Goal: Contribute content: Contribute content

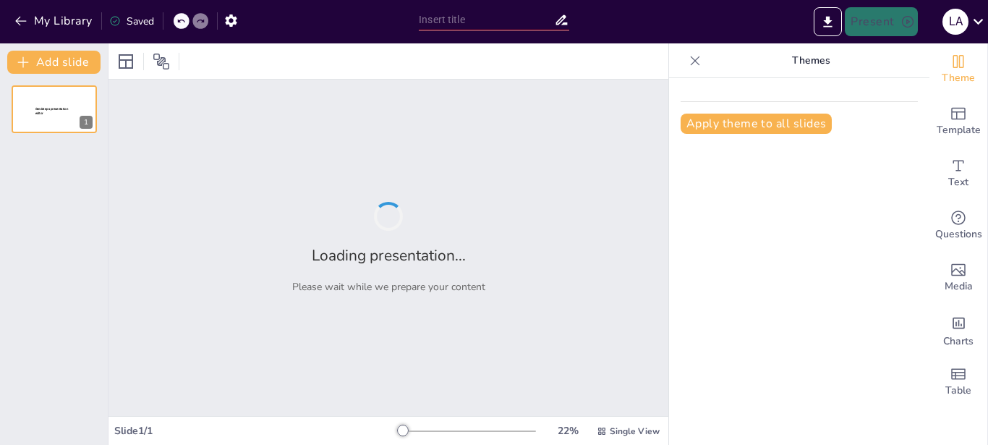
type input "Introducción al Modelado 3D con Tinkercad: Herramientas y Navegación"
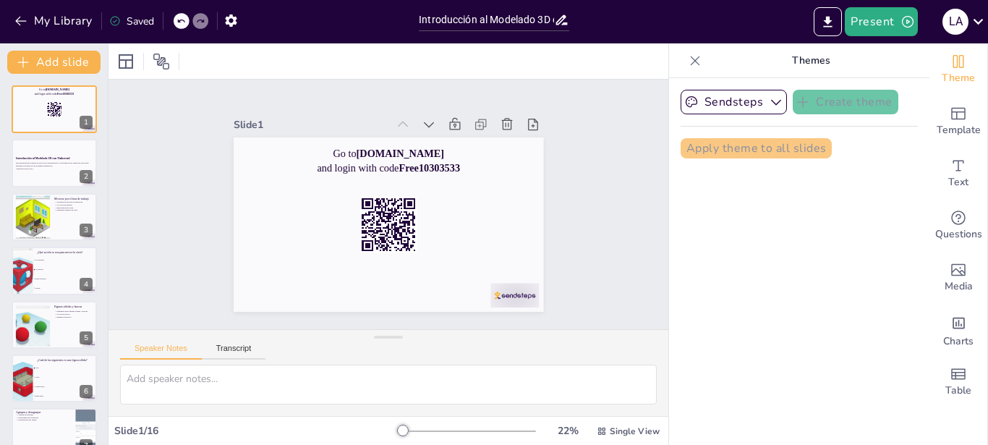
checkbox input "true"
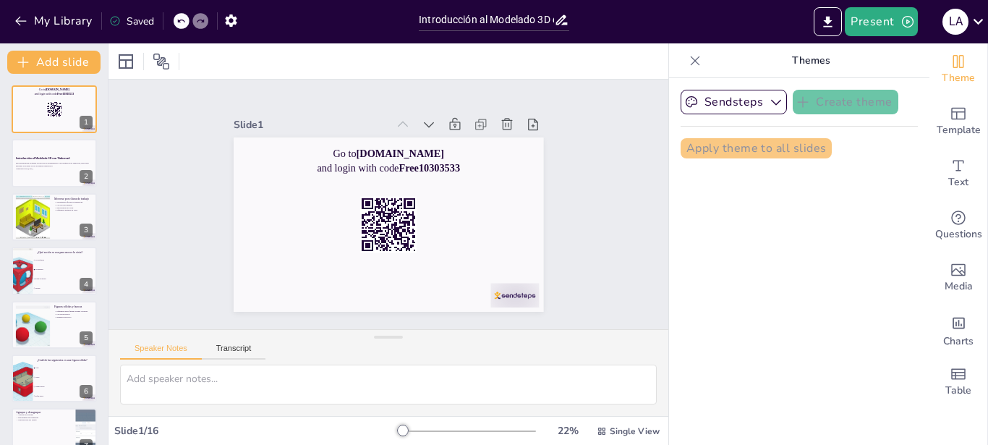
checkbox input "true"
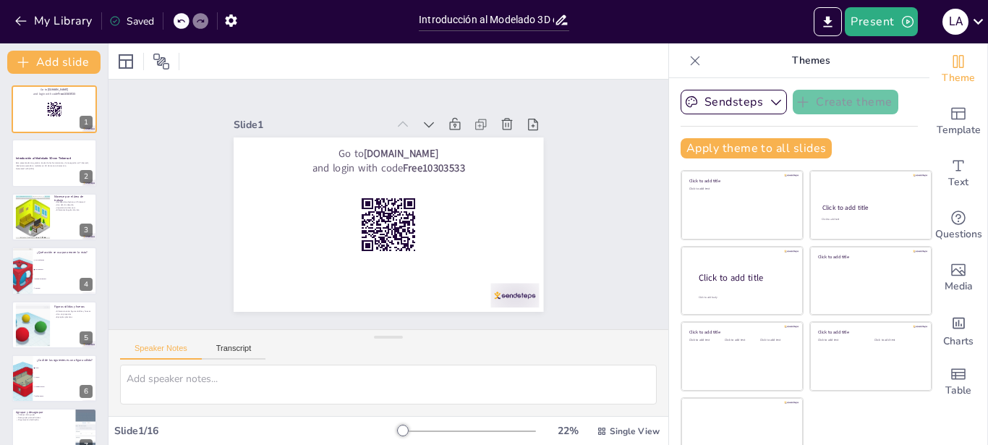
checkbox input "true"
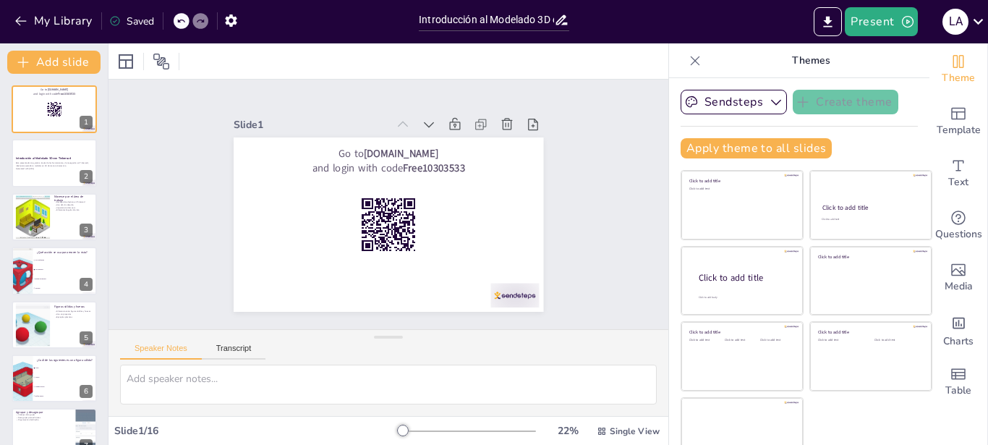
checkbox input "true"
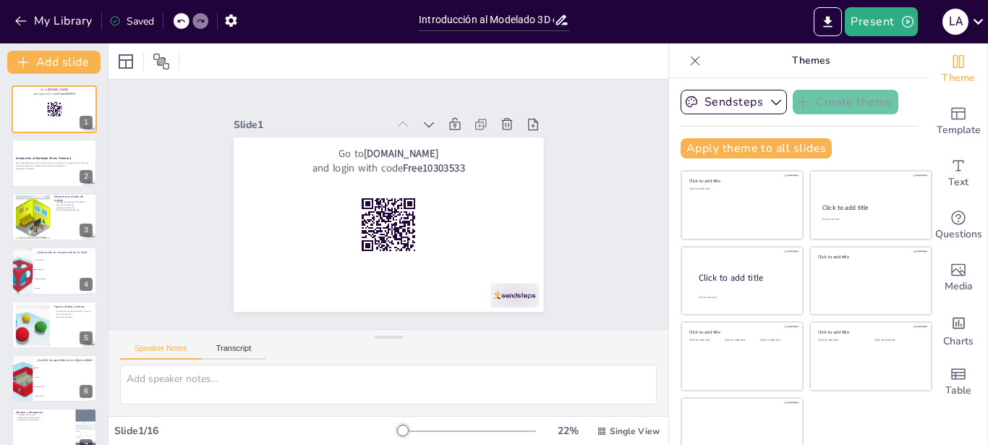
checkbox input "true"
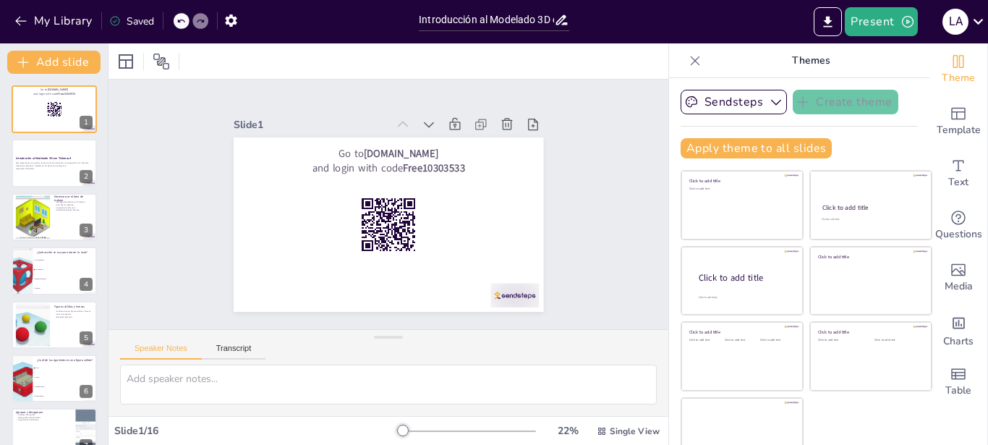
checkbox input "true"
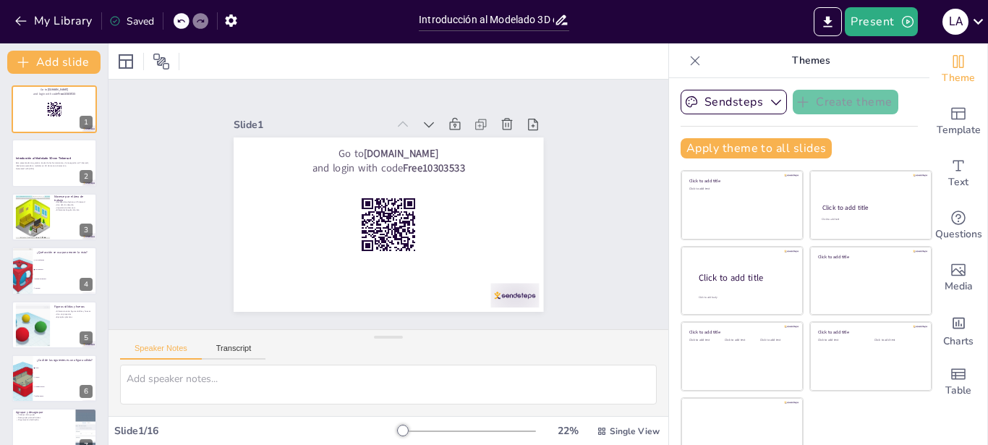
checkbox input "true"
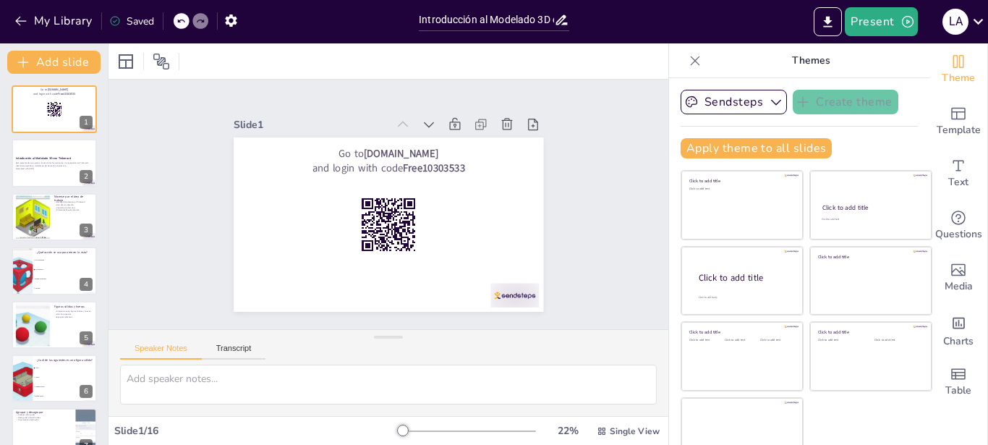
checkbox input "true"
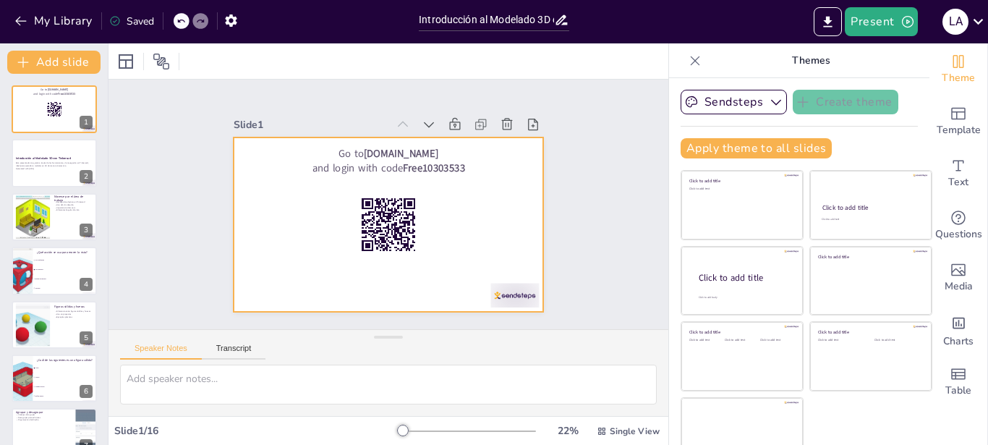
checkbox input "true"
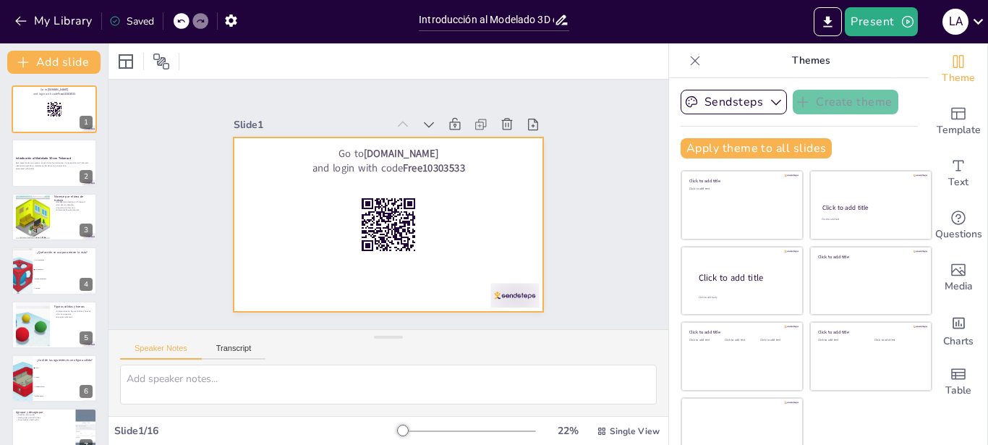
checkbox input "true"
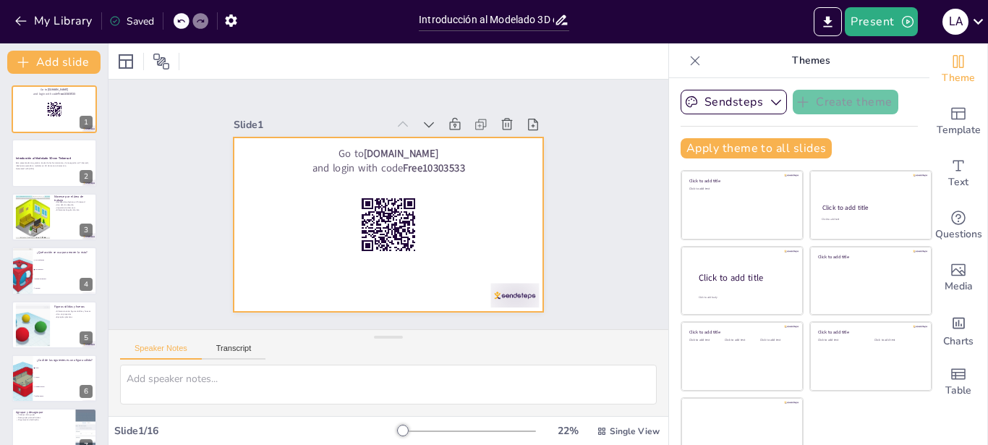
checkbox input "true"
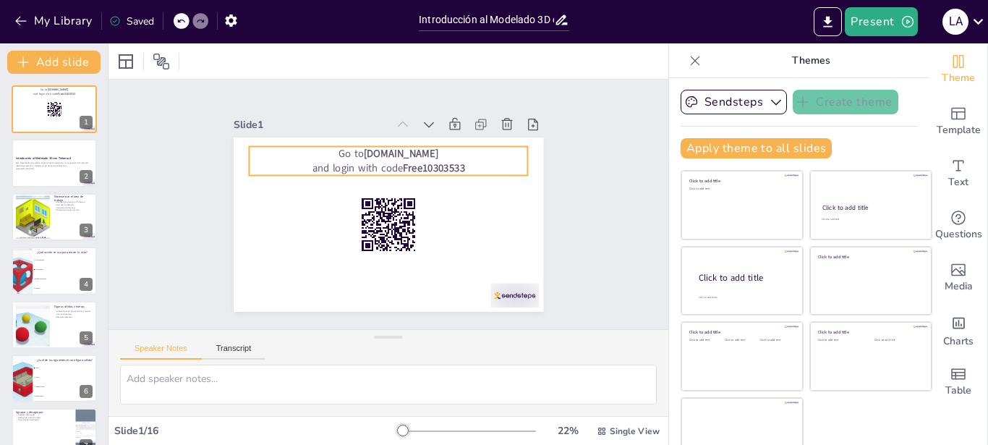
checkbox input "true"
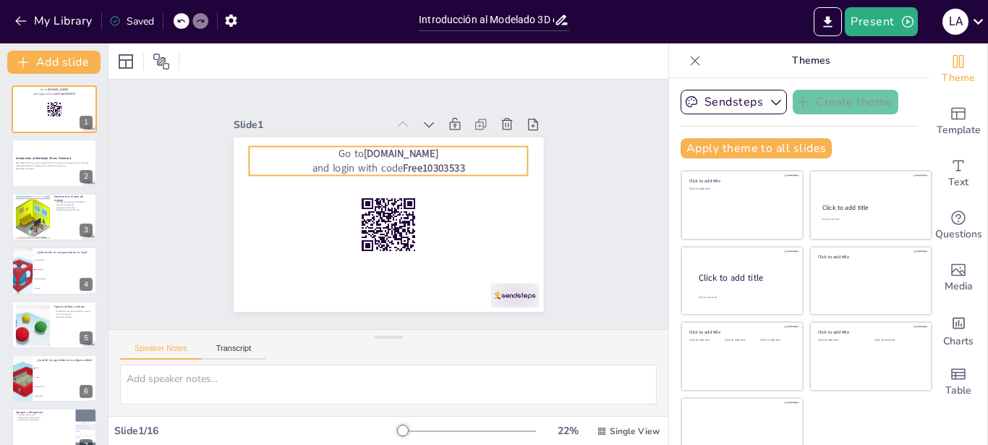
checkbox input "true"
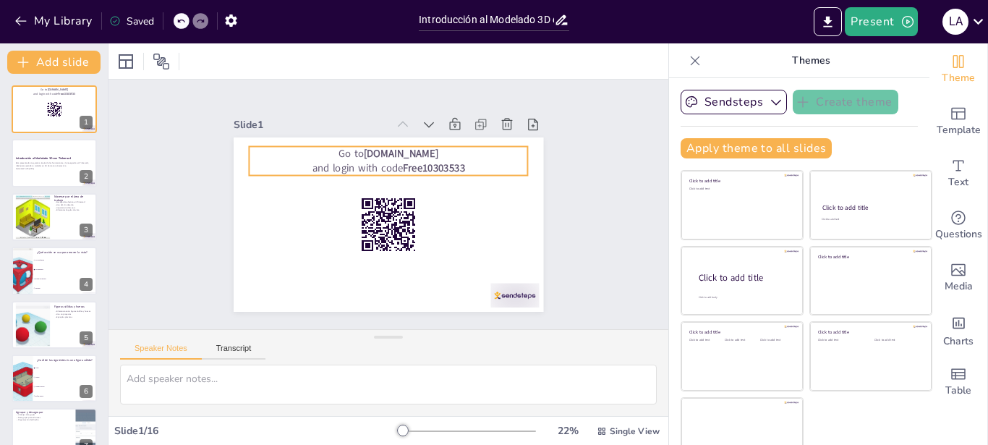
checkbox input "true"
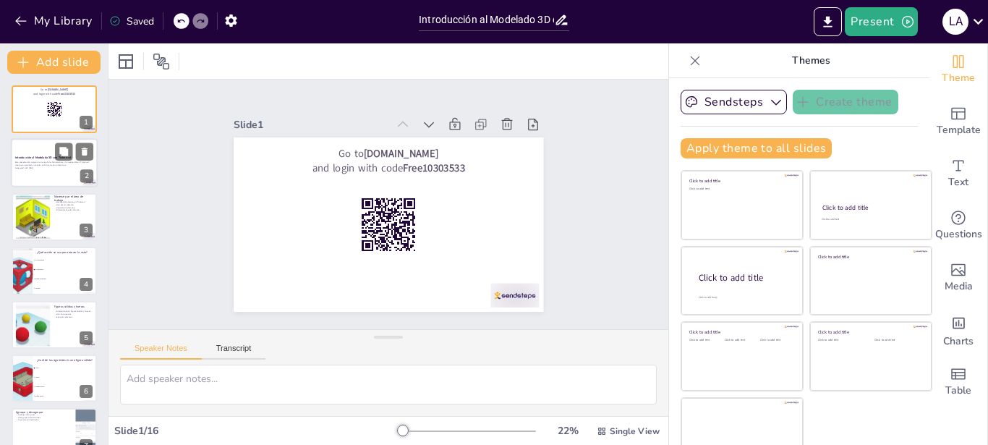
checkbox input "true"
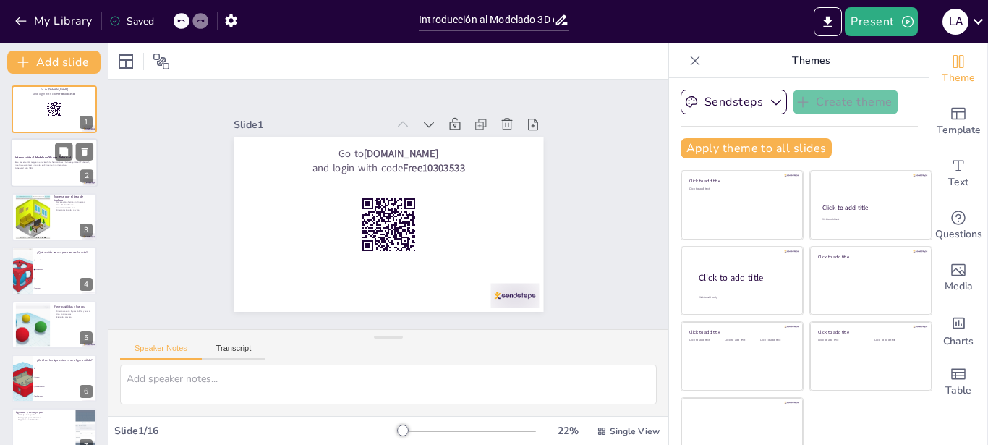
checkbox input "true"
click at [40, 164] on p "Esta presentación te guiará a través de las herramientas y la navegación en Tin…" at bounding box center [54, 163] width 78 height 5
checkbox input "true"
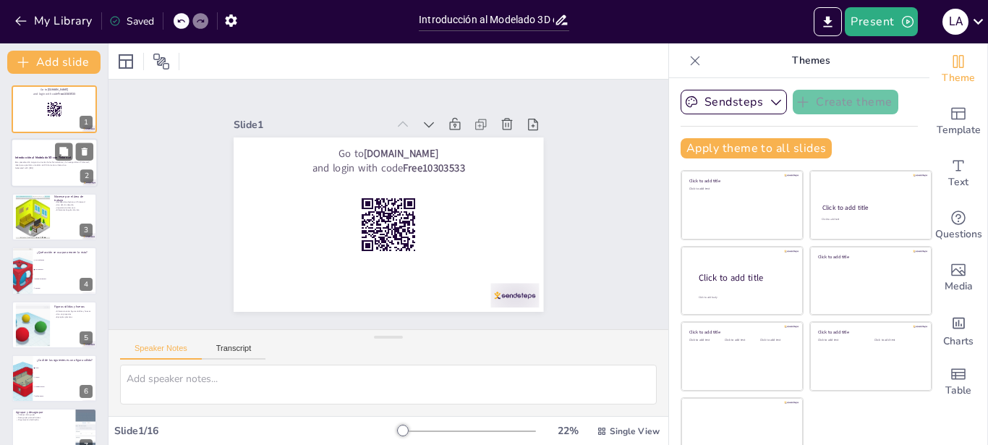
checkbox input "true"
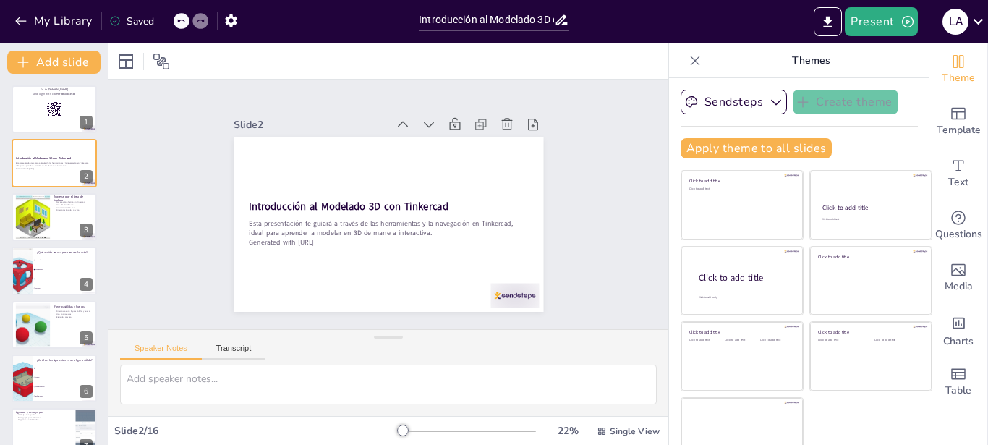
checkbox input "true"
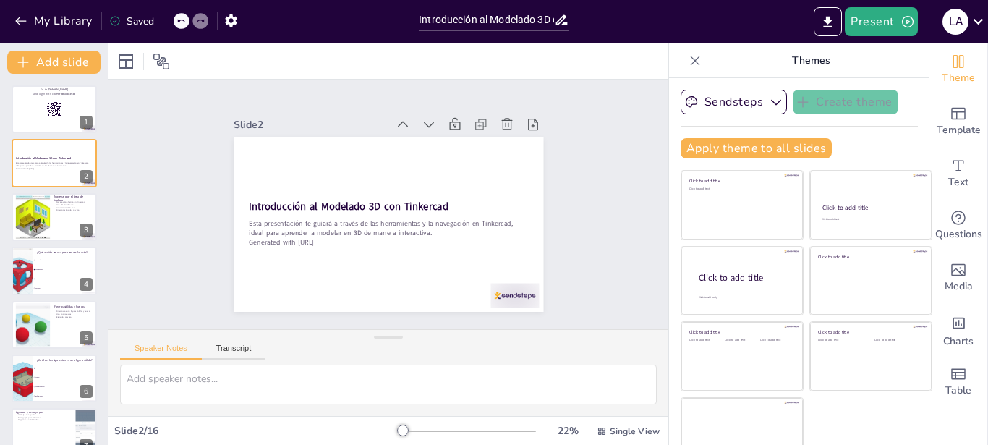
checkbox input "true"
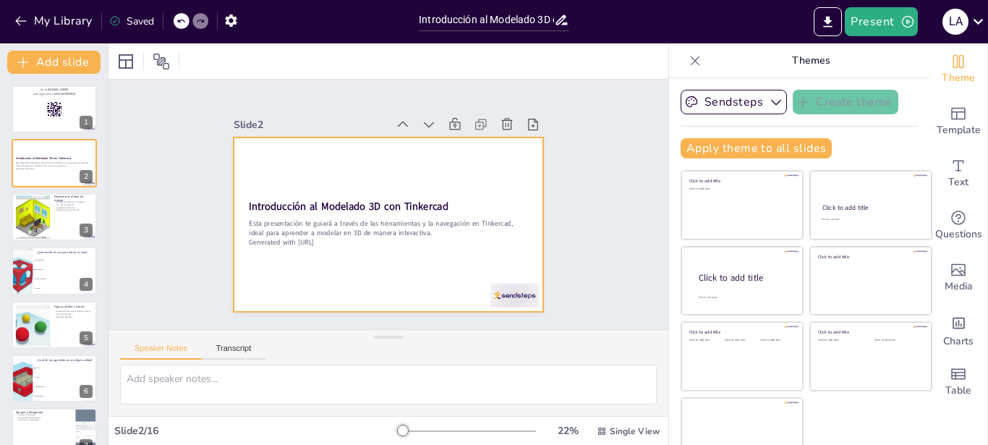
checkbox input "true"
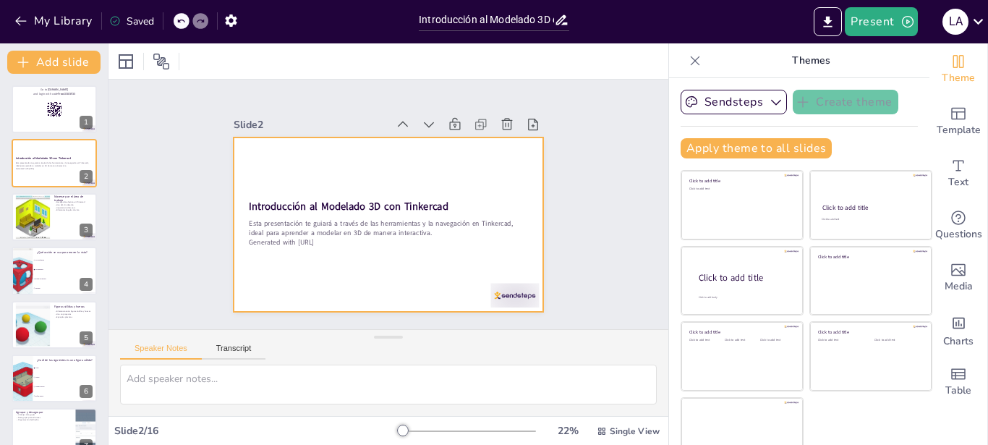
checkbox input "true"
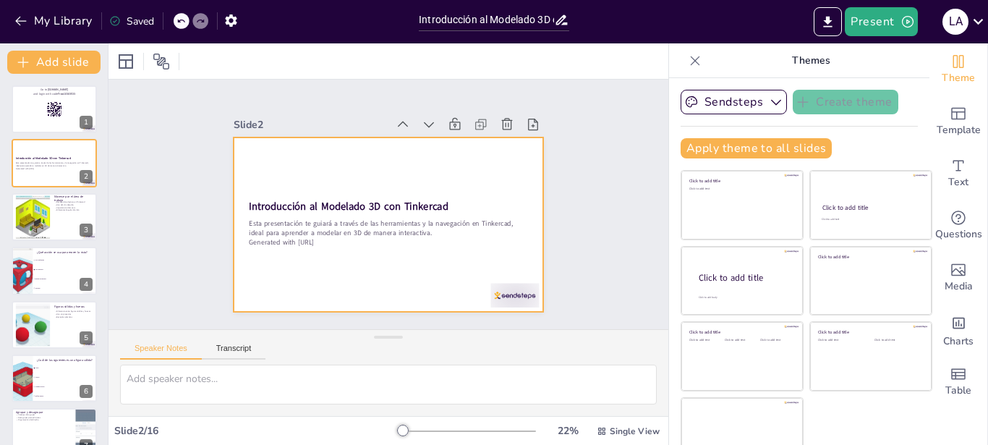
checkbox input "true"
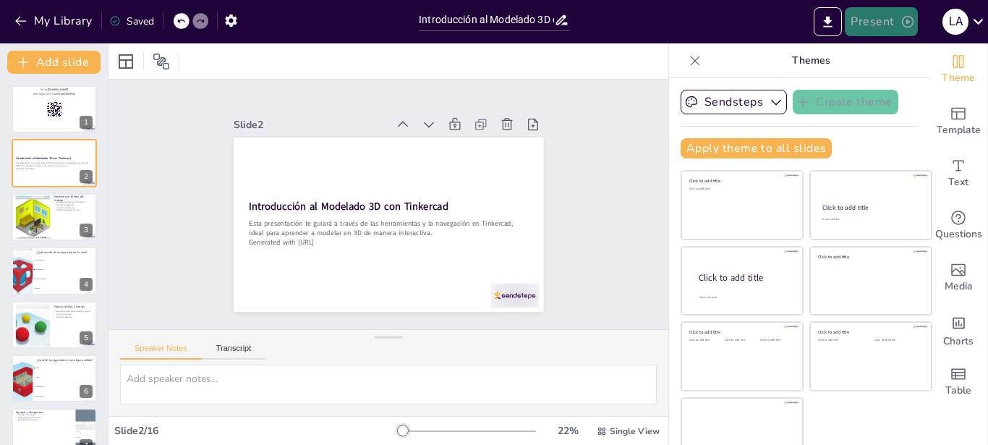
click at [883, 28] on button "Present" at bounding box center [881, 21] width 72 height 29
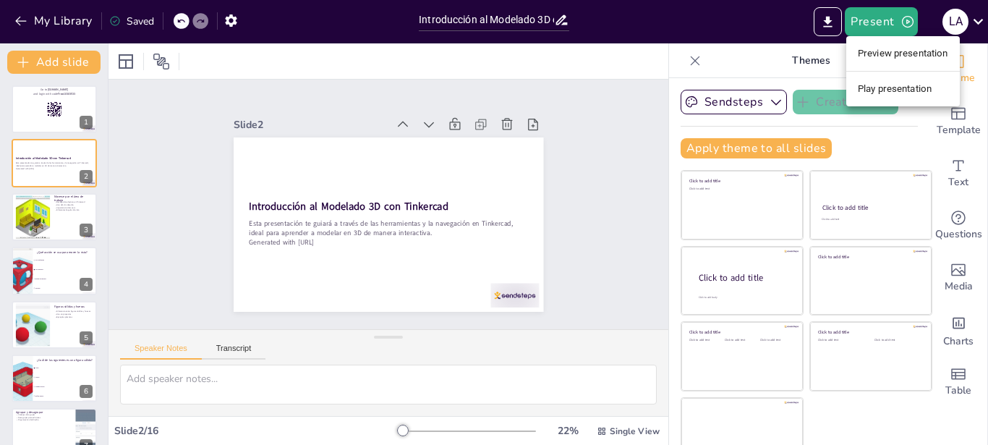
checkbox input "true"
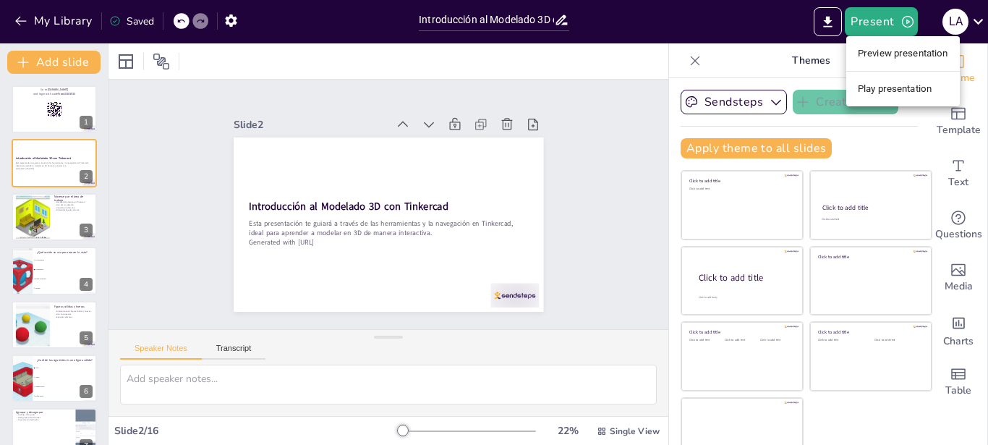
checkbox input "true"
click at [907, 59] on li "Preview presentation" at bounding box center [903, 53] width 114 height 23
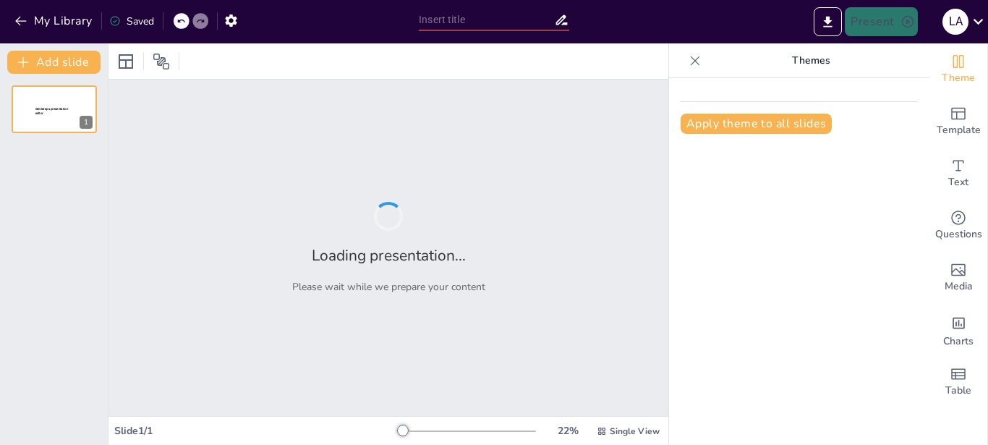
type input "Introducción al Modelado 3D con Tinkercad: Herramientas y Navegación"
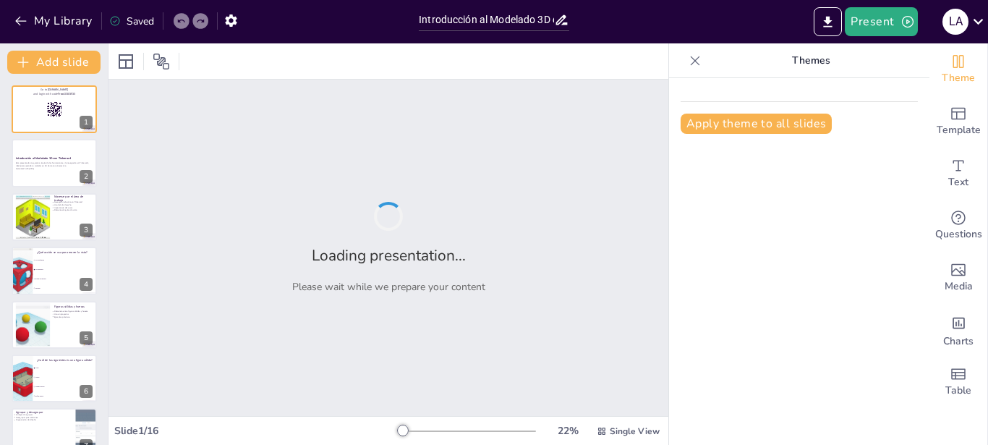
checkbox input "true"
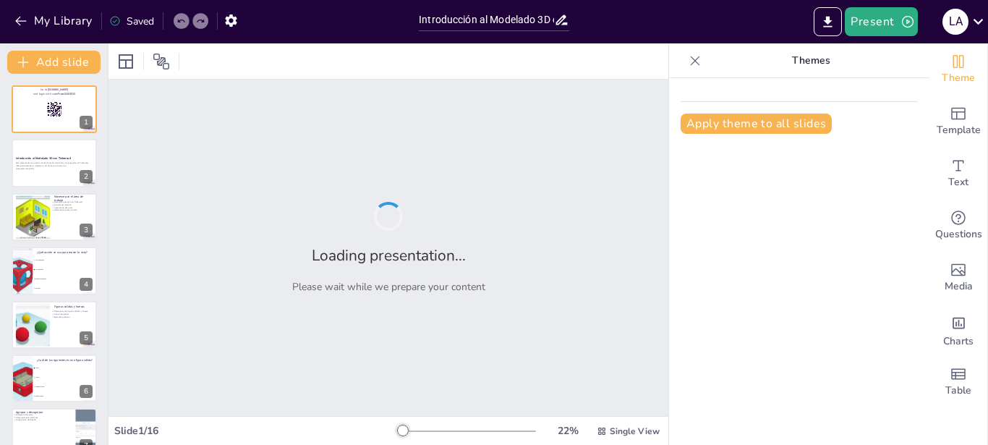
checkbox input "true"
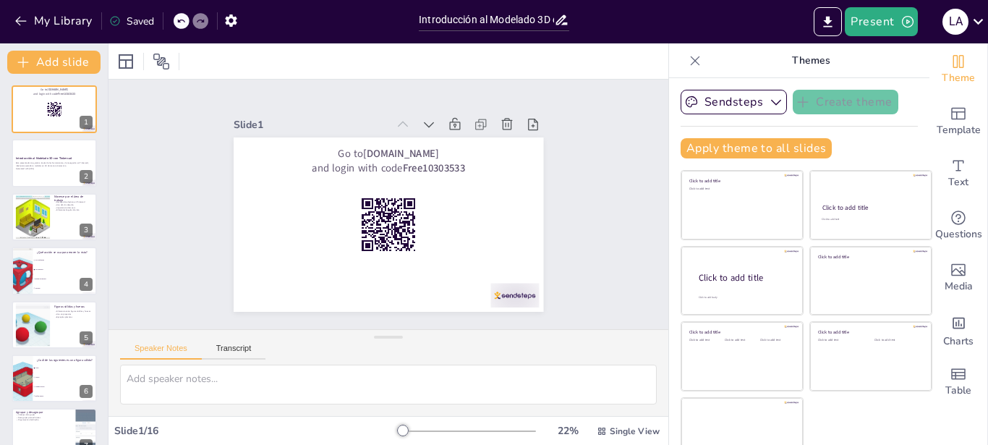
checkbox input "true"
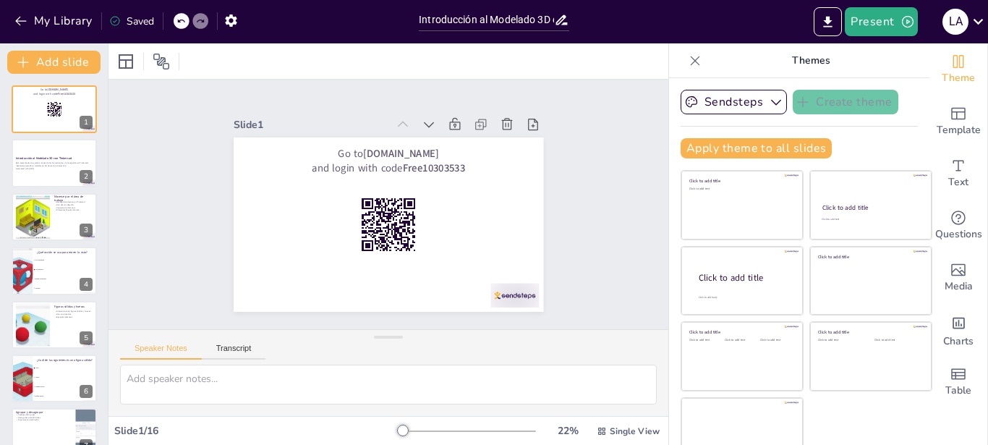
checkbox input "true"
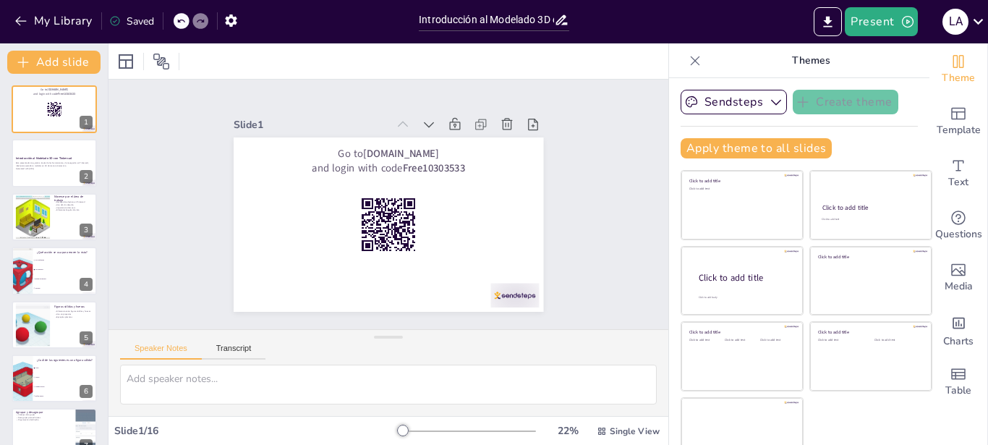
checkbox input "true"
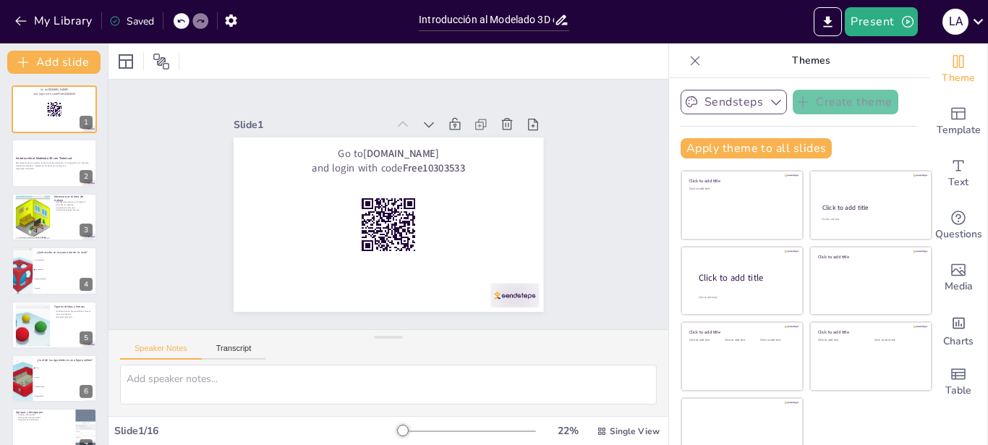
checkbox input "true"
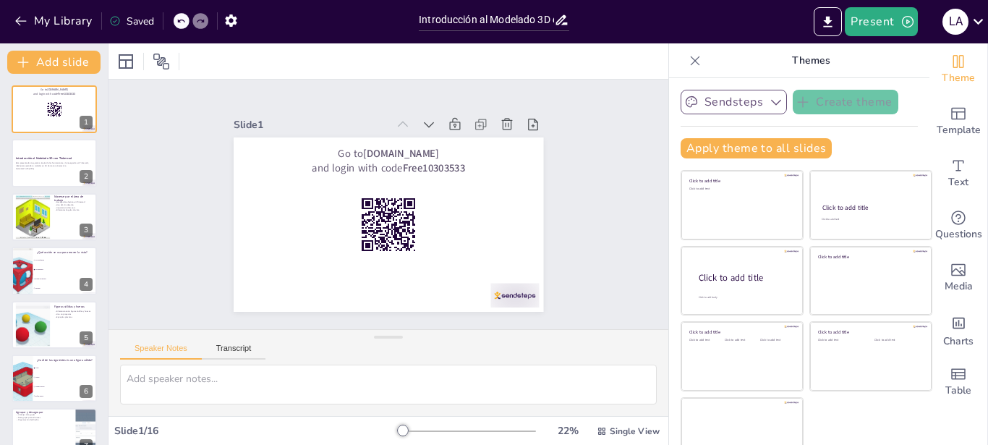
checkbox input "true"
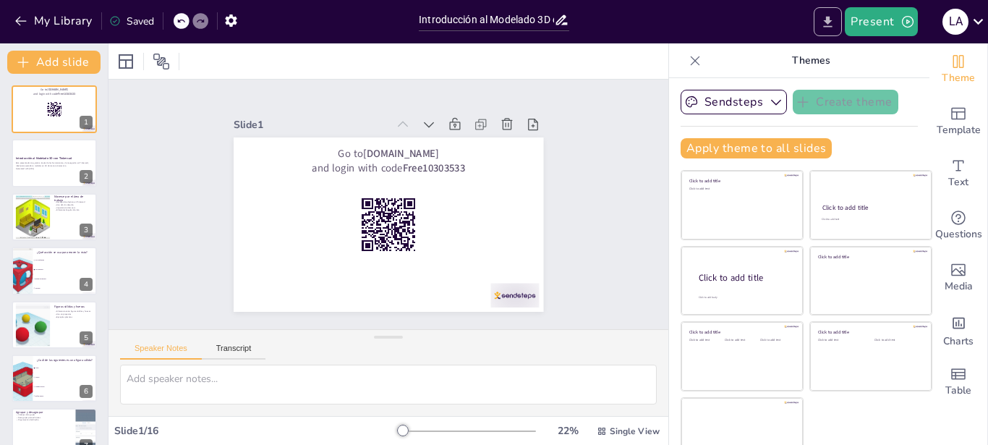
checkbox input "true"
click at [876, 16] on button "Present" at bounding box center [881, 21] width 72 height 29
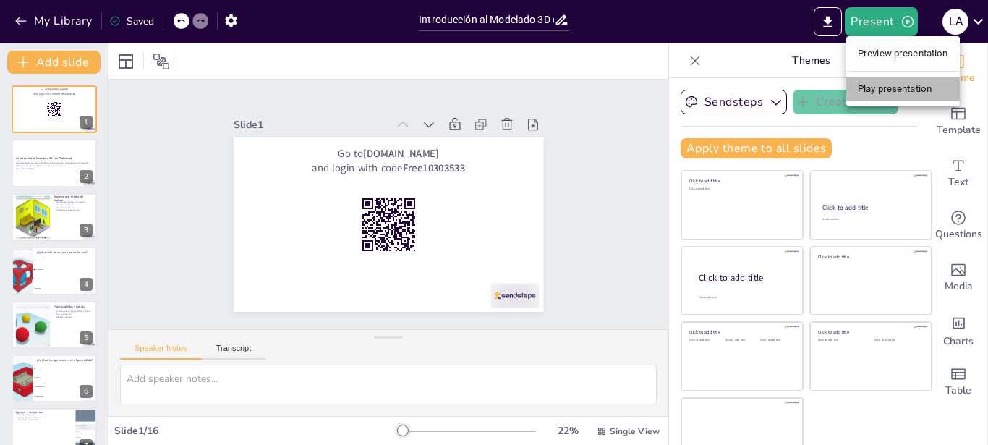
click at [883, 83] on li "Play presentation" at bounding box center [903, 88] width 114 height 23
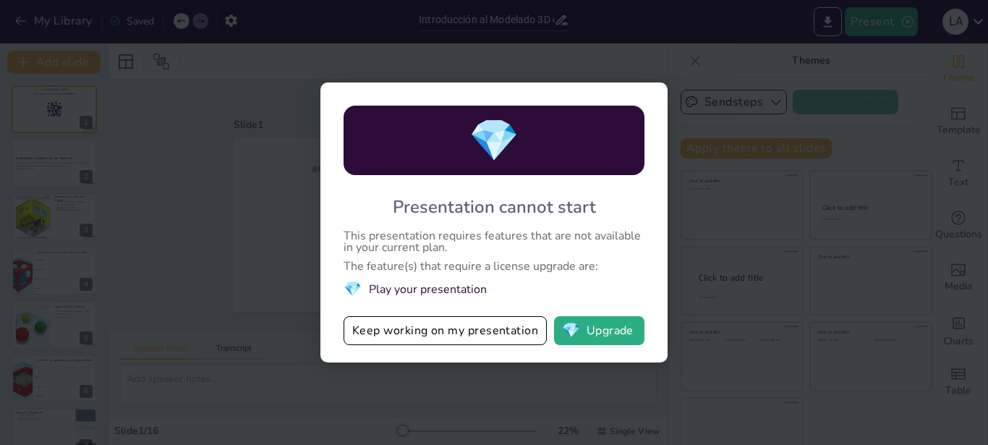
click at [716, 244] on div "💎 Presentation cannot start This presentation requires features that are not av…" at bounding box center [494, 222] width 988 height 445
click at [469, 325] on button "Keep working on my presentation" at bounding box center [445, 330] width 203 height 29
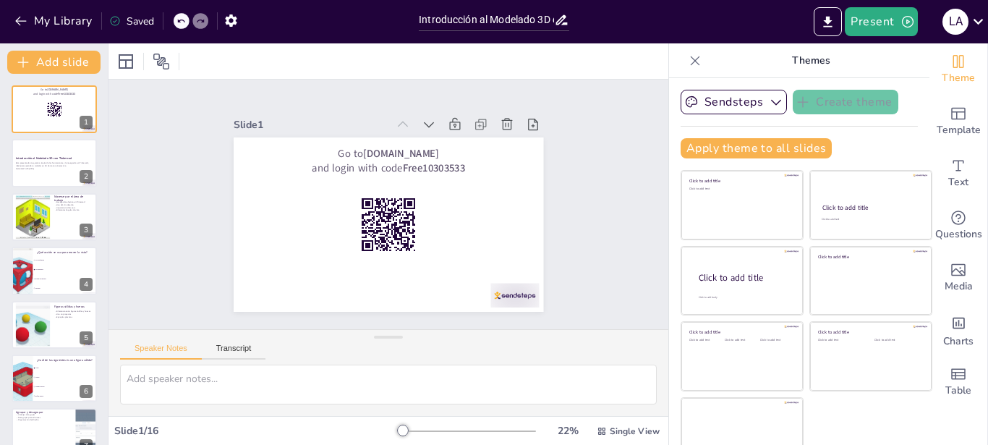
checkbox input "true"
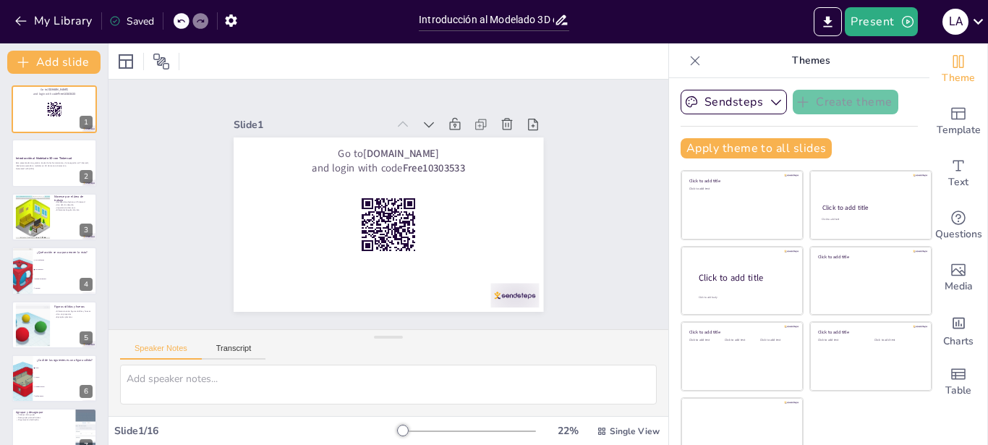
checkbox input "true"
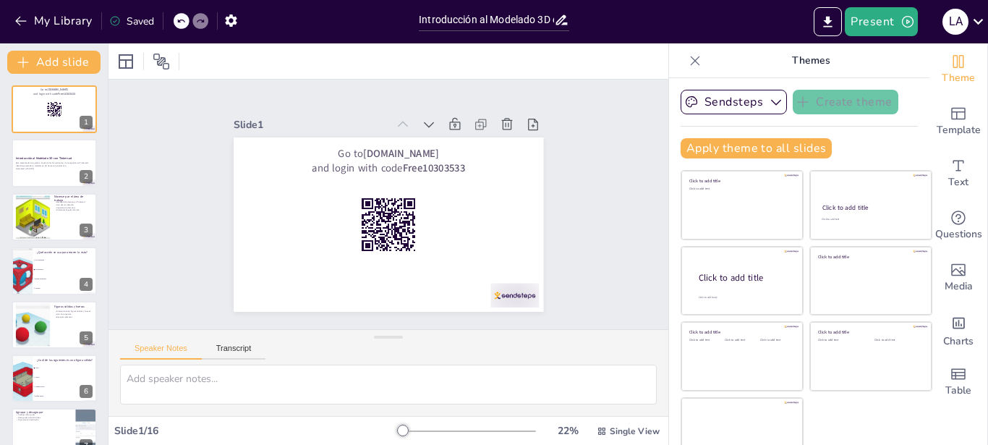
checkbox input "true"
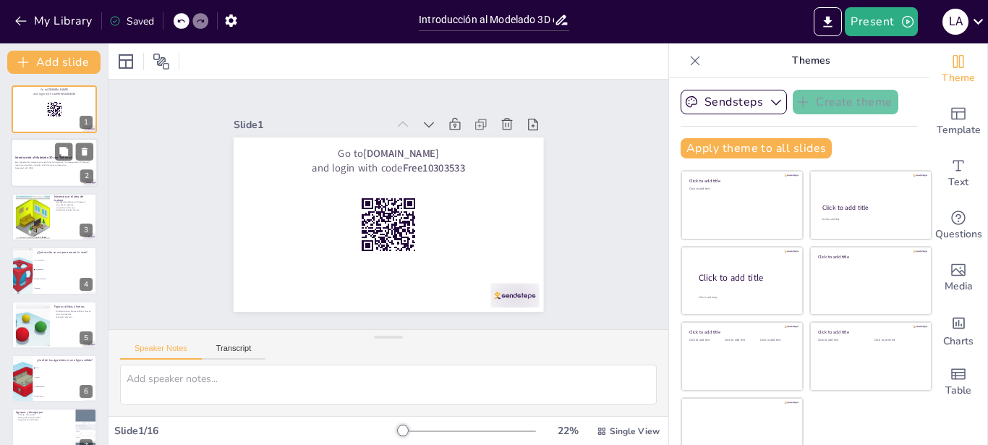
checkbox input "true"
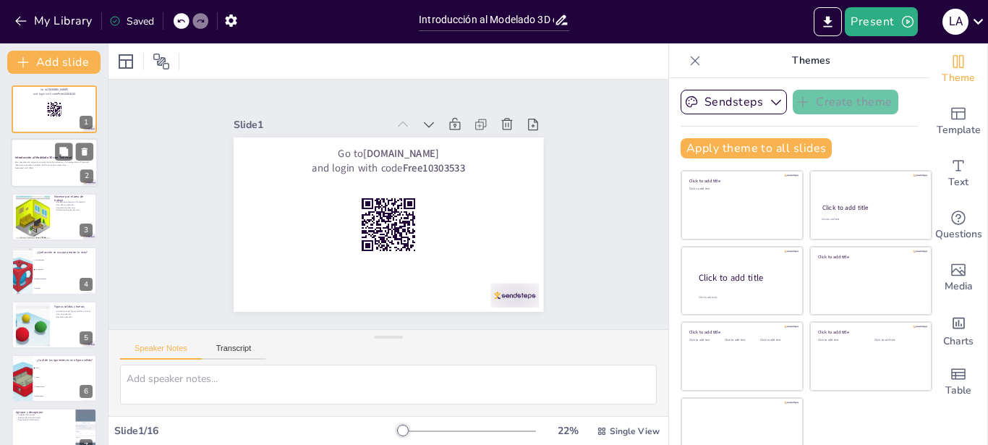
checkbox input "true"
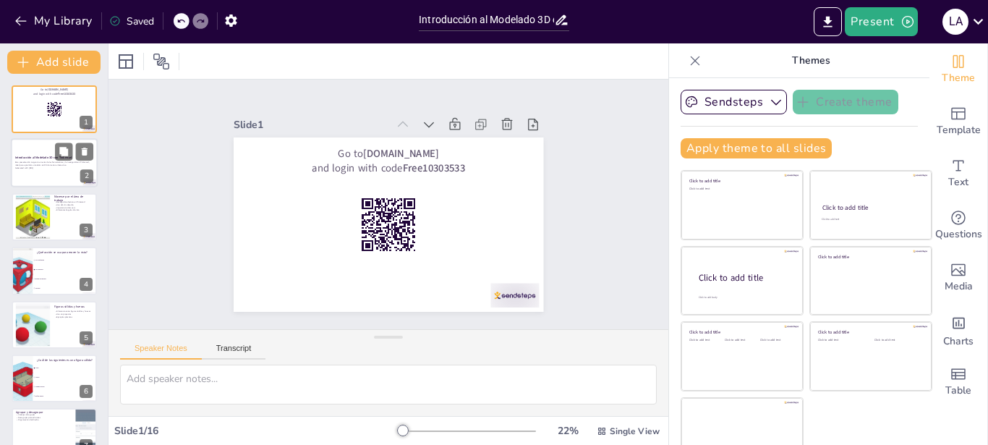
checkbox input "true"
click at [37, 167] on p "Generated with [URL]" at bounding box center [54, 168] width 78 height 3
checkbox input "true"
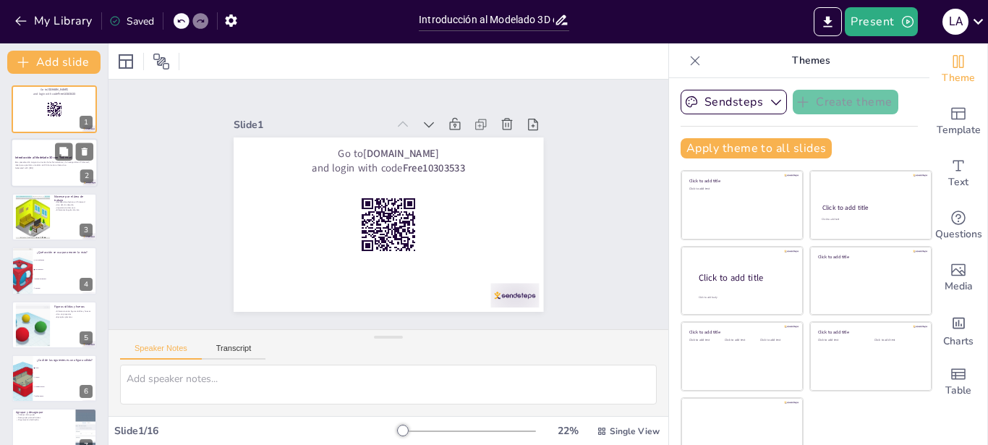
checkbox input "true"
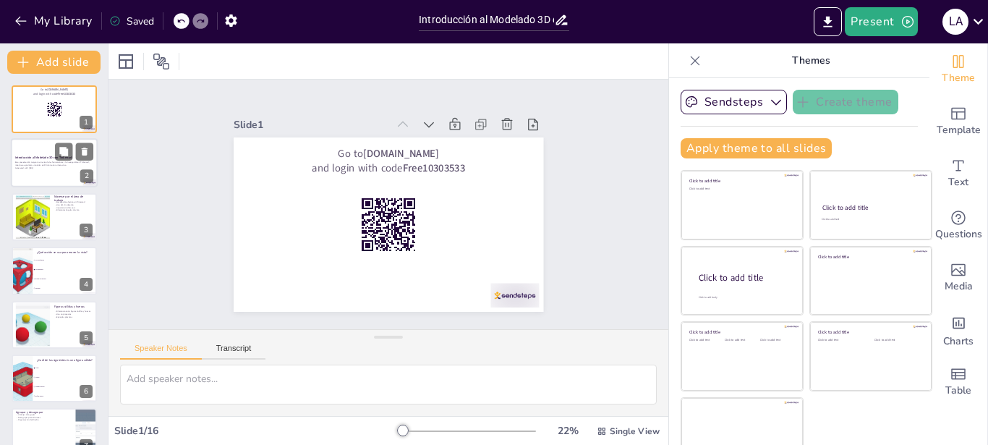
checkbox input "true"
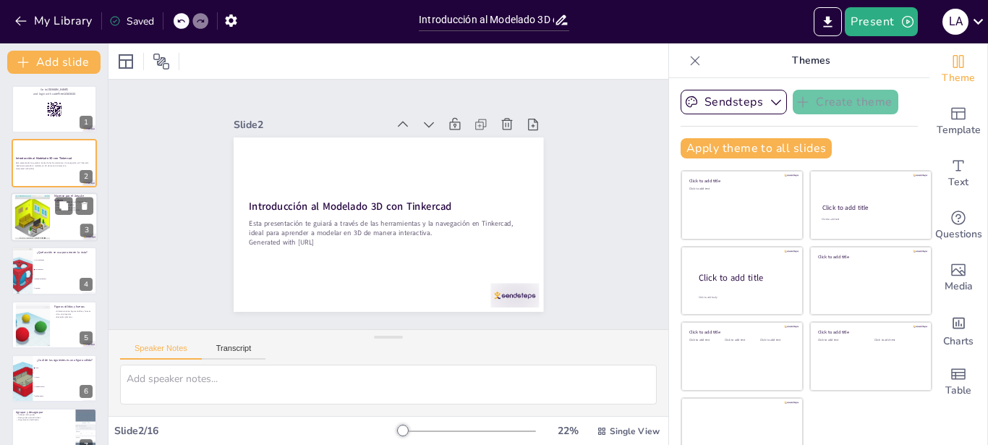
checkbox input "true"
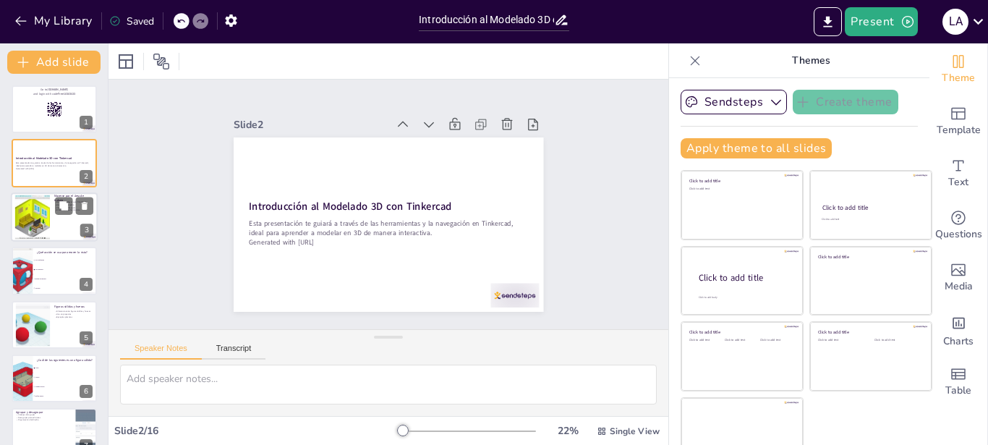
checkbox input "true"
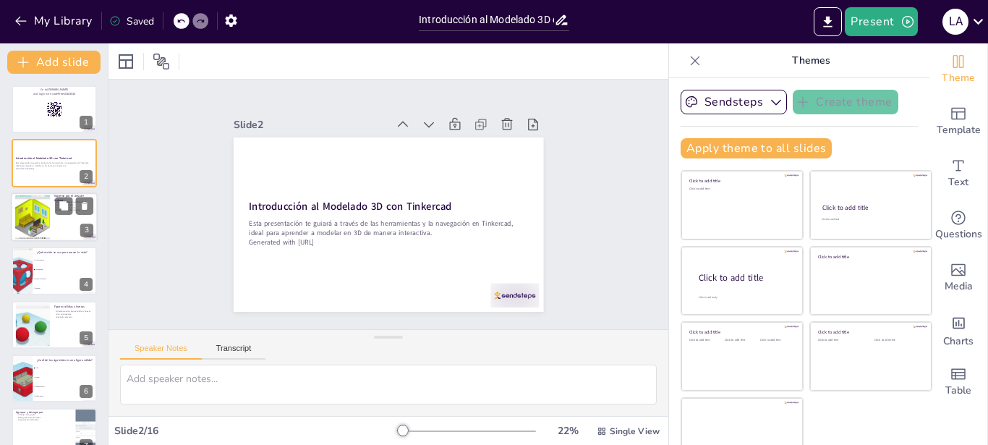
checkbox input "true"
click at [42, 199] on div at bounding box center [32, 217] width 78 height 44
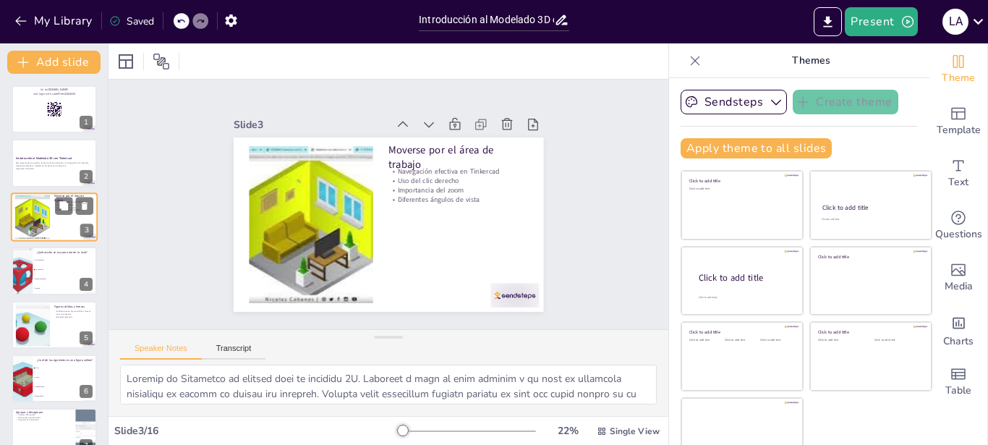
type textarea "Loremip do Sitametco ad elitsed doei te incididu 8U. Laboreet d magn al enim ad…"
checkbox input "true"
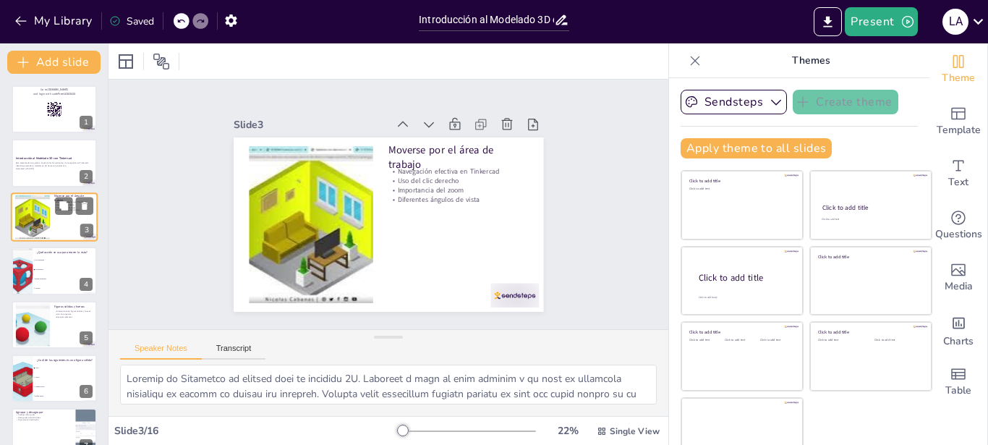
checkbox input "true"
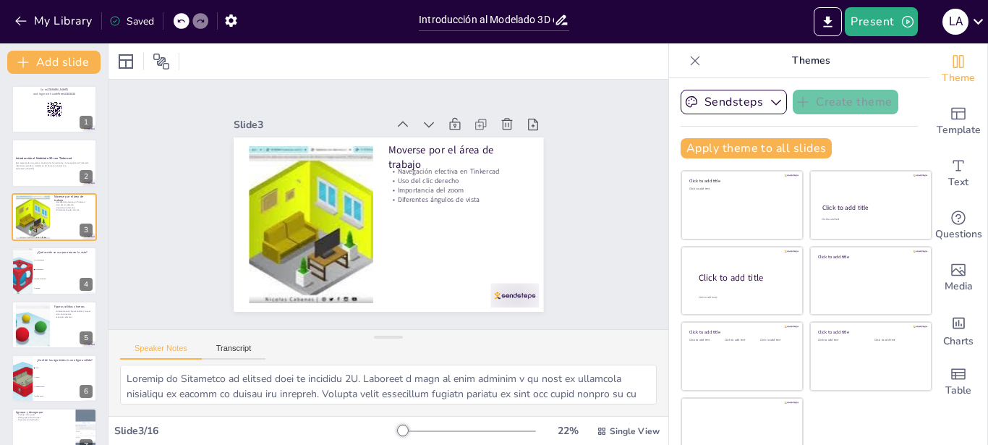
checkbox input "true"
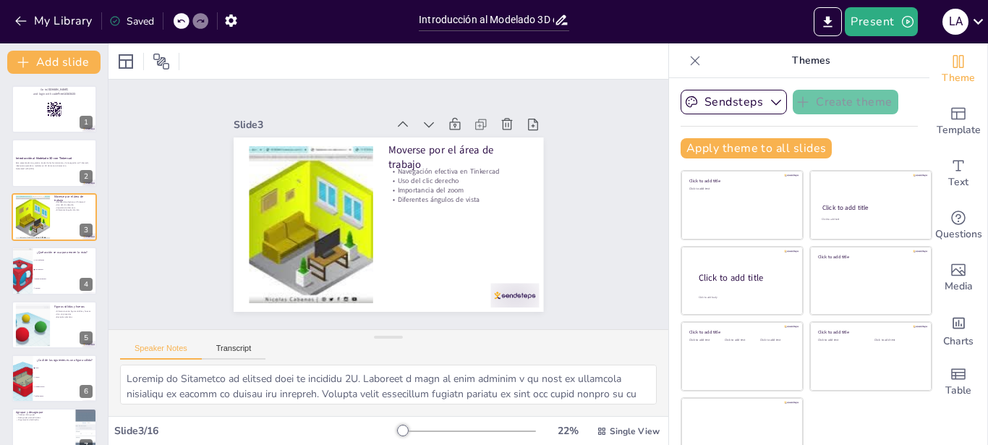
checkbox input "true"
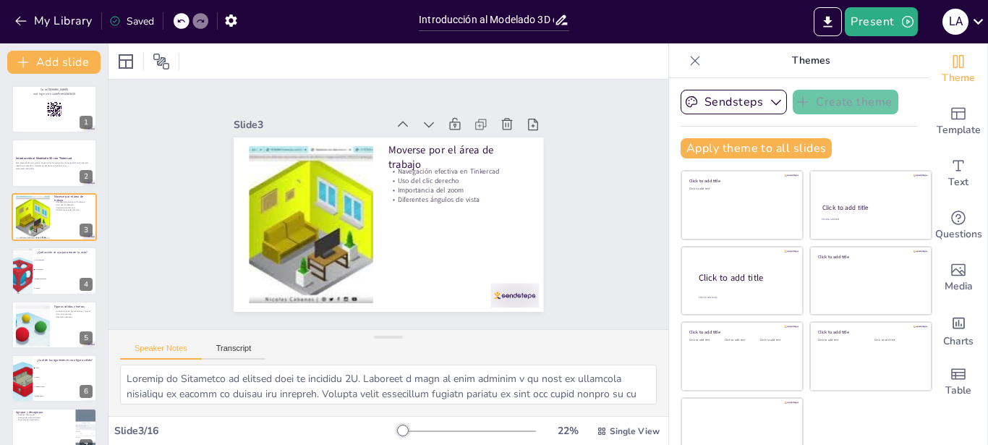
checkbox input "true"
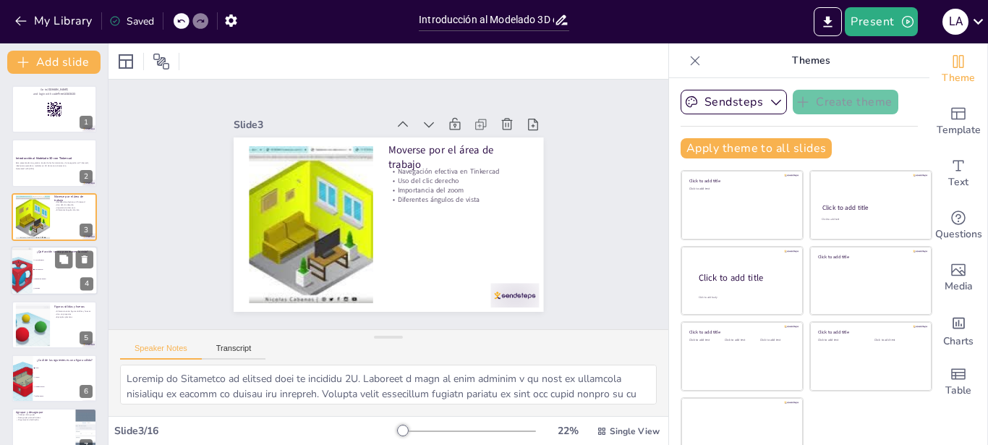
checkbox input "true"
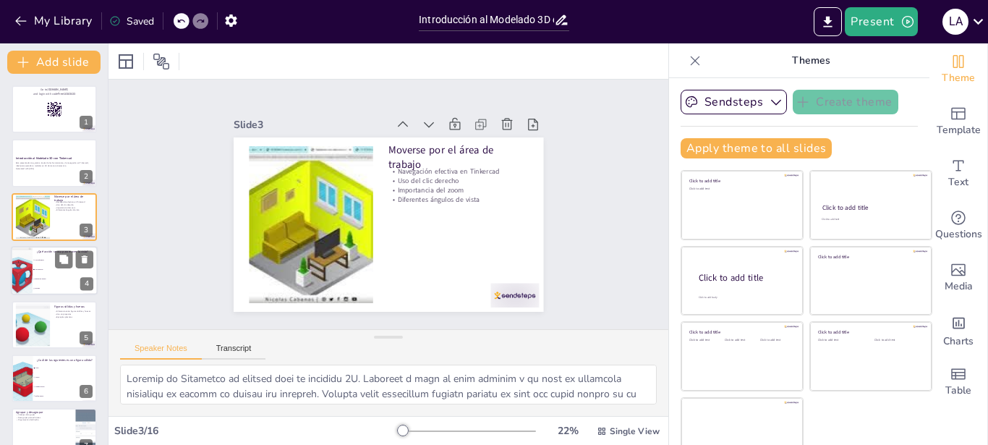
checkbox input "true"
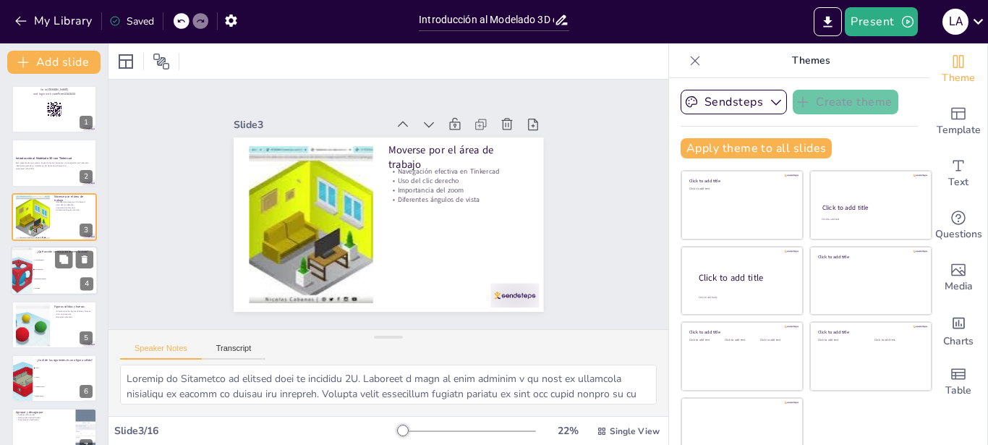
checkbox input "true"
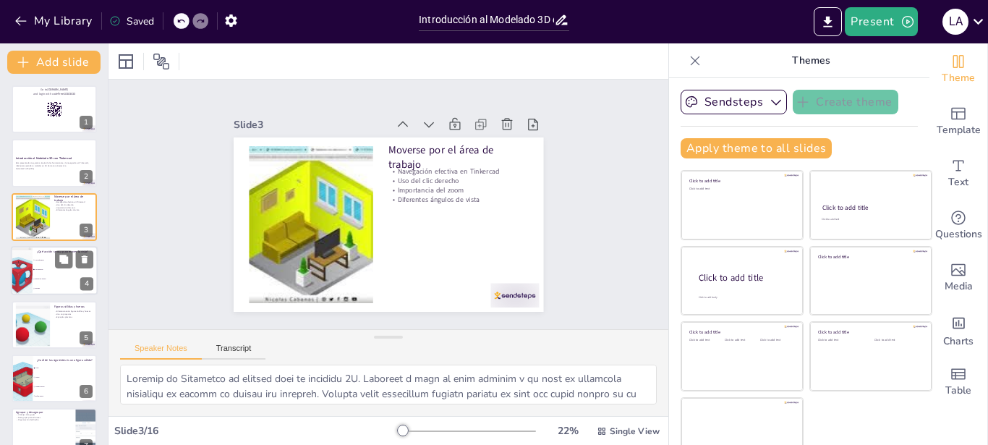
click at [38, 256] on li "Clic izquierdo" at bounding box center [65, 259] width 65 height 9
type textarea "La respuesta correcta es el clic derecho, que se menciona en la diapositiva "Mo…"
checkbox input "true"
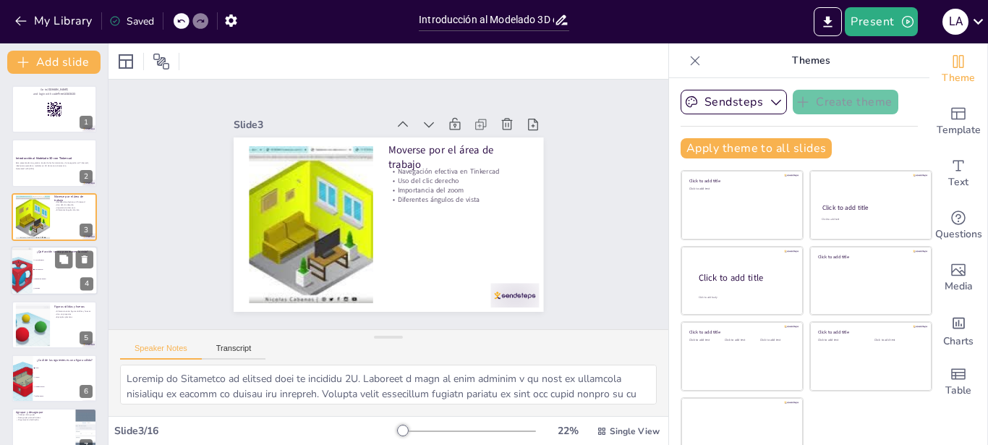
checkbox input "true"
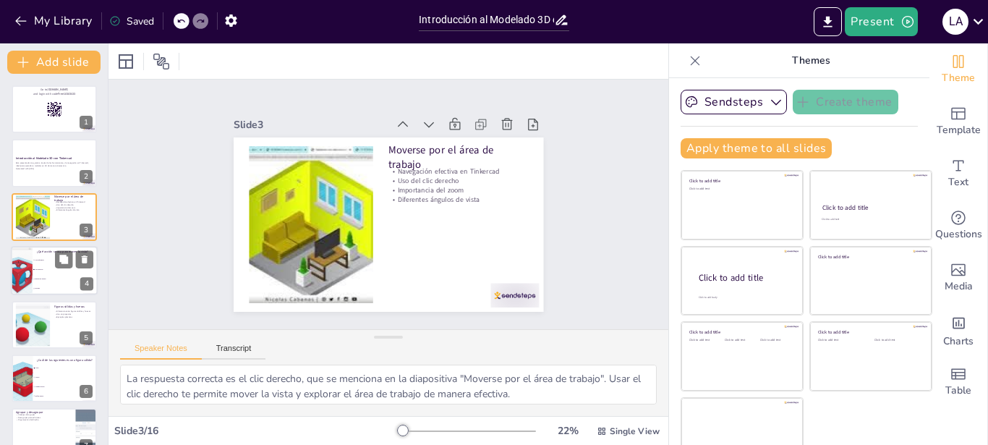
scroll to position [12, 0]
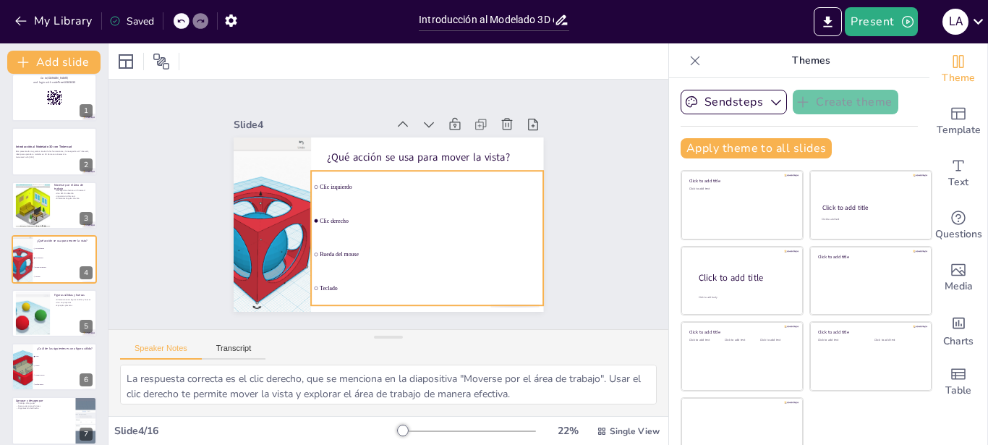
checkbox input "true"
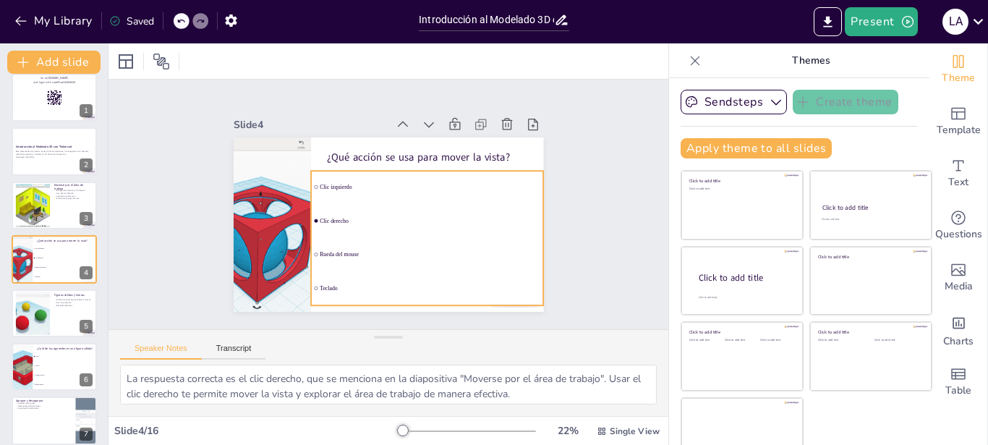
checkbox input "true"
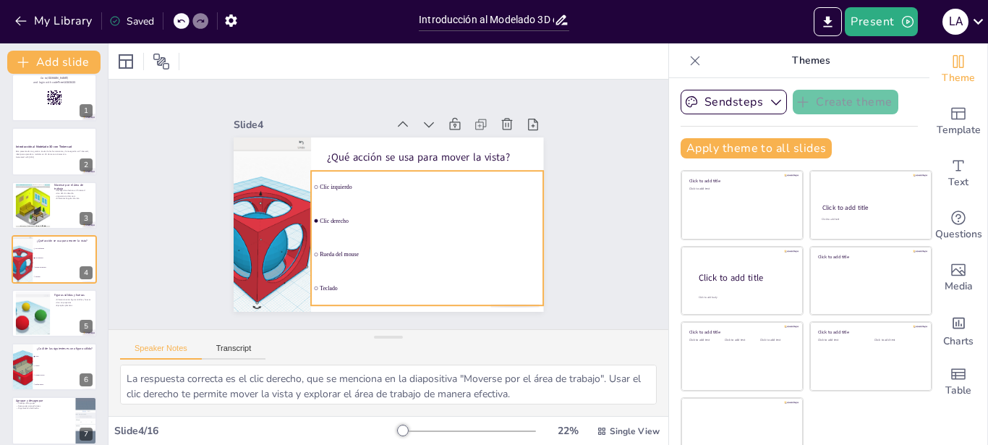
checkbox input "true"
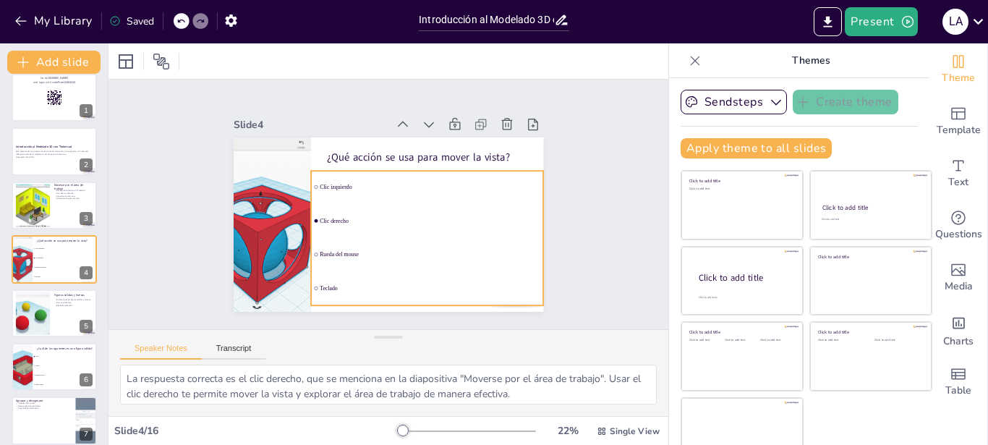
checkbox input "true"
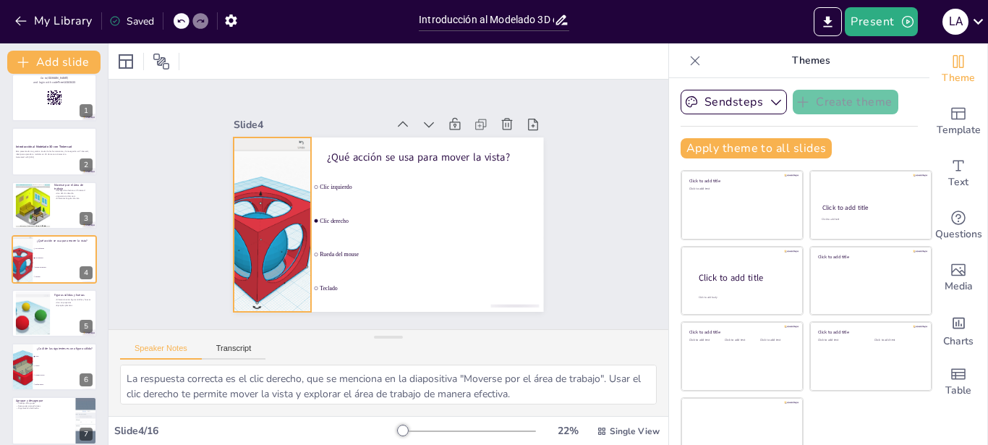
checkbox input "true"
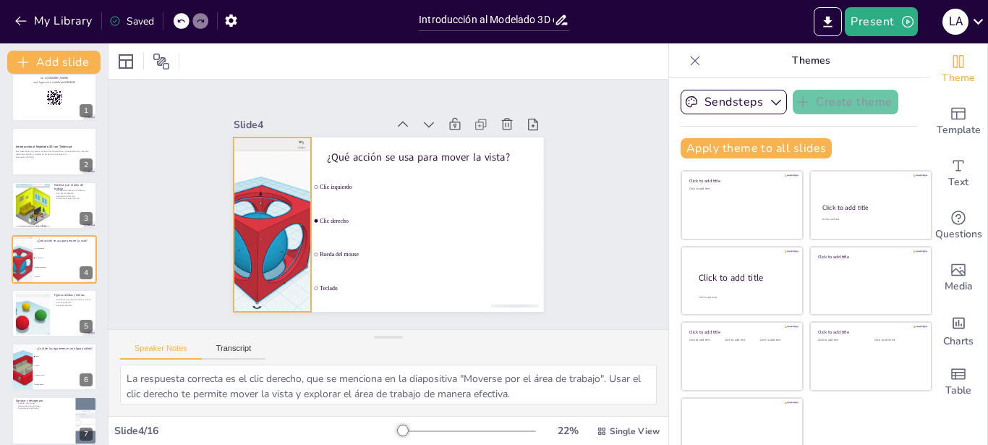
checkbox input "true"
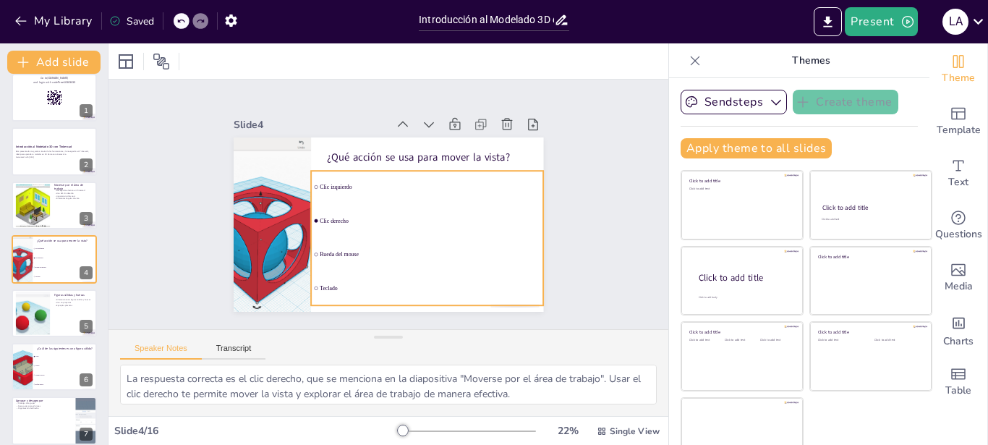
checkbox input "true"
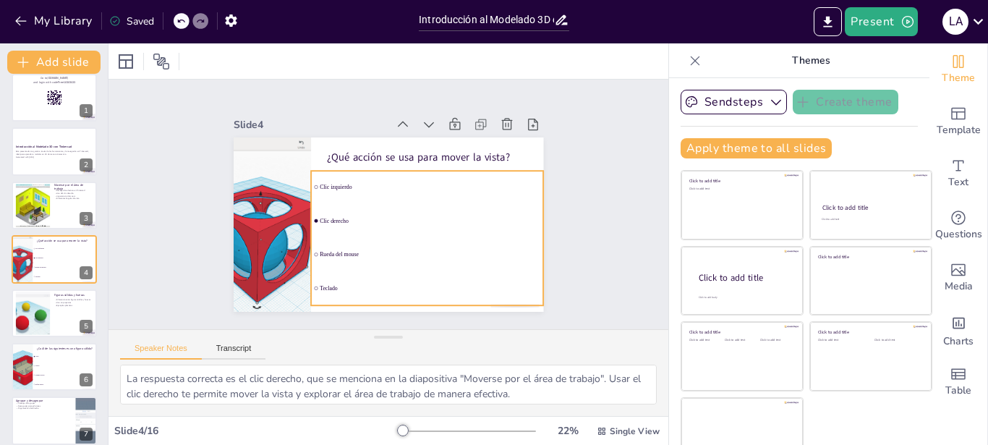
checkbox input "true"
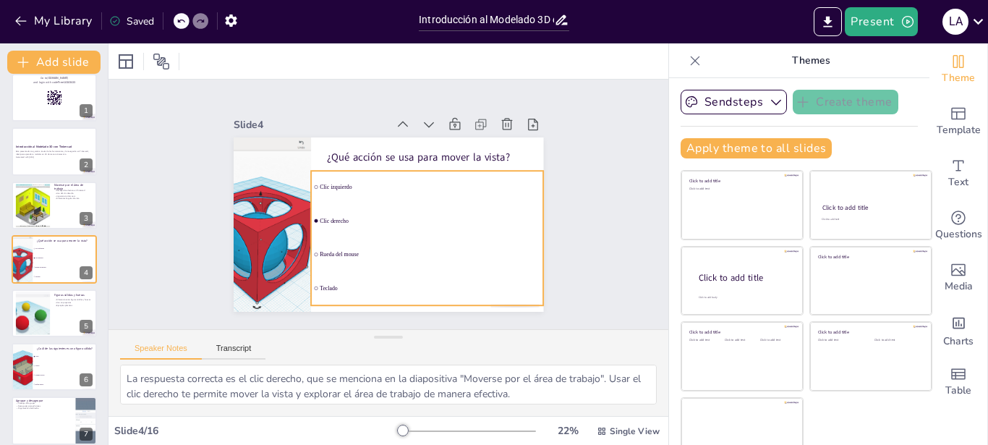
checkbox input "true"
